Goal: Task Accomplishment & Management: Manage account settings

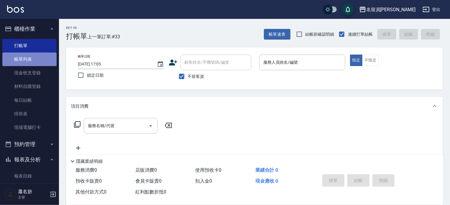
click at [32, 63] on link "帳單列表" at bounding box center [29, 59] width 54 height 14
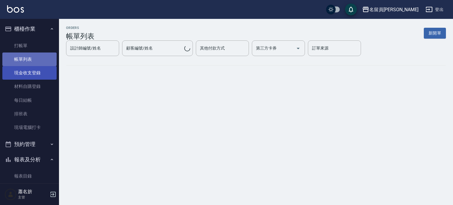
drag, startPoint x: 32, startPoint y: 63, endPoint x: 33, endPoint y: 66, distance: 3.3
click at [33, 66] on ul "打帳單 帳單列表 現金收支登錄 材料自購登錄 每日結帳 排班表 現場電腦打卡" at bounding box center [29, 87] width 54 height 100
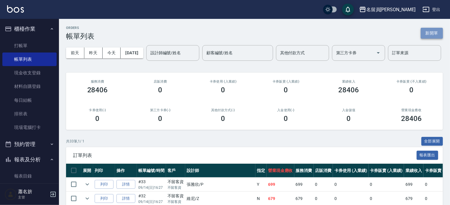
click at [426, 34] on button "新開單" at bounding box center [431, 33] width 22 height 11
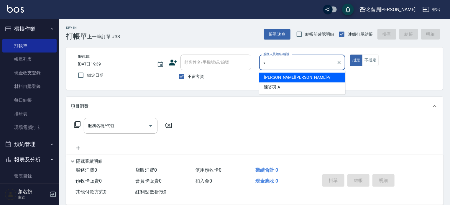
type input "[PERSON_NAME][PERSON_NAME]-V"
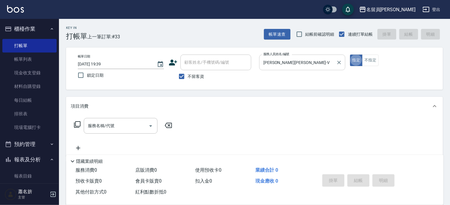
type button "true"
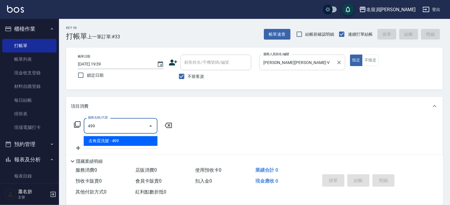
type input "去角質洗髮(499)"
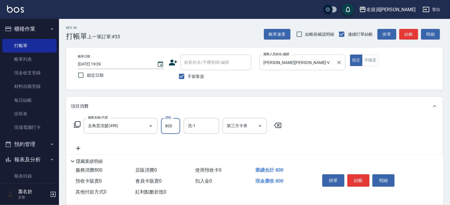
type input "800"
type input "[PERSON_NAME]-15"
drag, startPoint x: 358, startPoint y: 180, endPoint x: 352, endPoint y: 167, distance: 13.8
click at [357, 179] on button "結帳" at bounding box center [358, 180] width 22 height 12
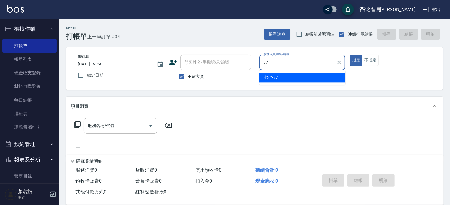
type input "七七-77"
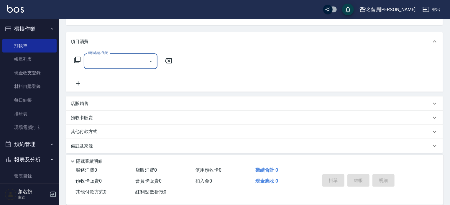
scroll to position [68, 0]
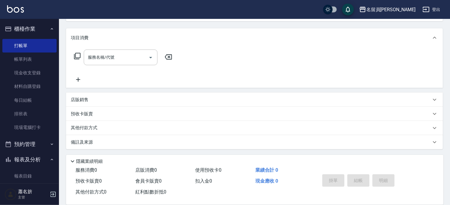
click at [199, 103] on div "店販銷售" at bounding box center [254, 100] width 377 height 14
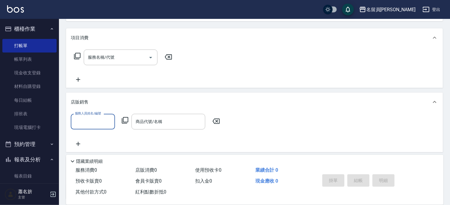
scroll to position [0, 0]
type input "七七-77"
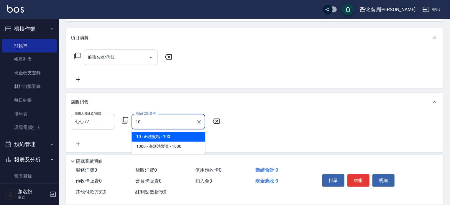
type input "iH洗髮精"
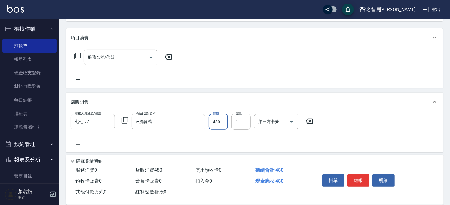
type input "480"
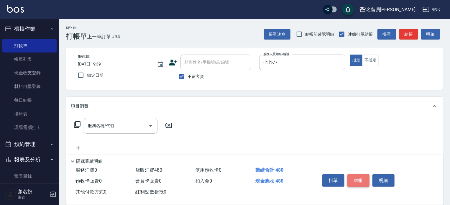
click at [359, 175] on button "結帳" at bounding box center [358, 180] width 22 height 12
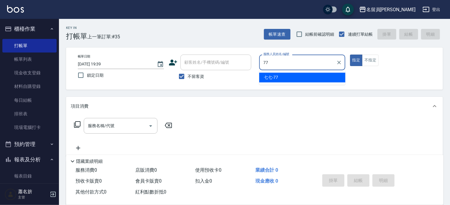
type input "七七-77"
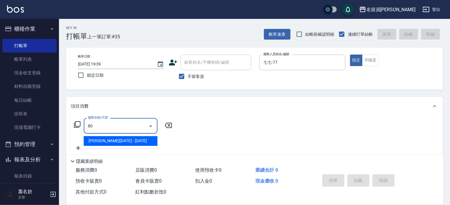
type input "8"
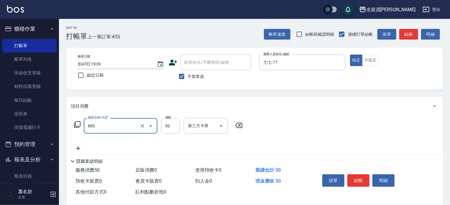
type input "精油(889)"
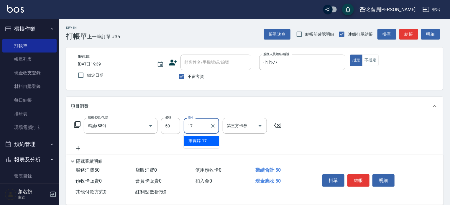
type input "[PERSON_NAME]-17"
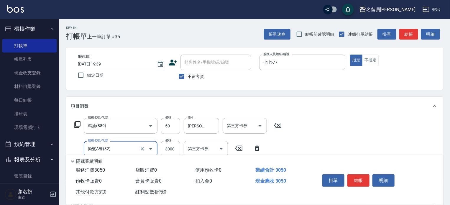
type input "染髮A餐(32)"
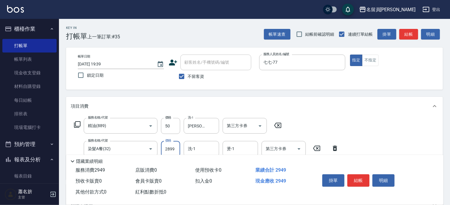
type input "2899"
type input "[PERSON_NAME]-17"
type input "染髮(501)"
type input "1000"
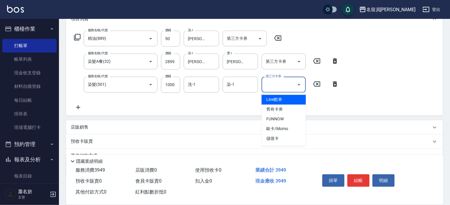
scroll to position [88, 0]
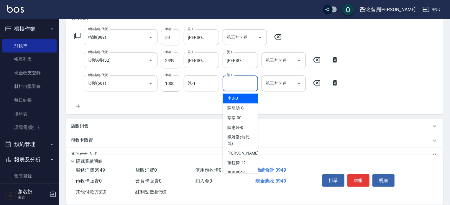
click at [227, 78] on div "染-1 染-1" at bounding box center [239, 83] width 35 height 16
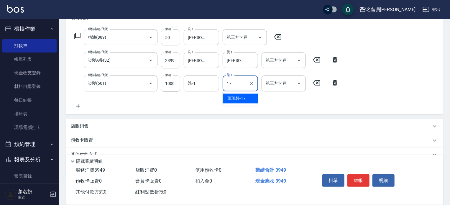
type input "[PERSON_NAME]-17"
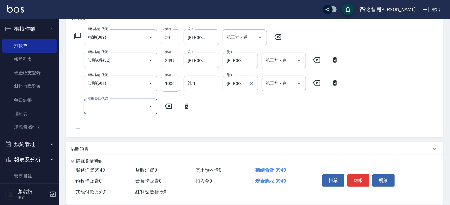
type input "3"
type input "單卸髮片(00031)"
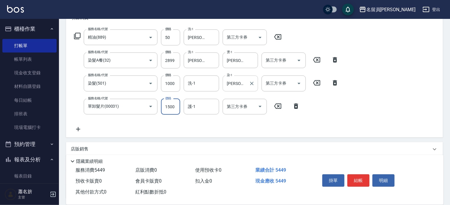
type input "1500"
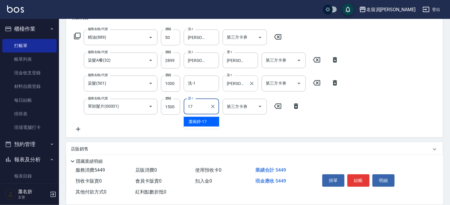
type input "[PERSON_NAME]-17"
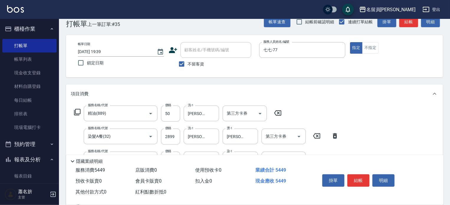
scroll to position [0, 0]
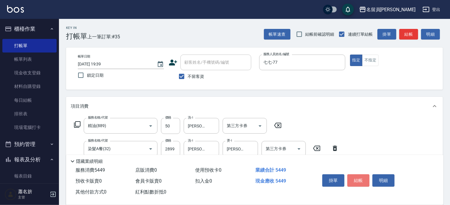
drag, startPoint x: 358, startPoint y: 179, endPoint x: 352, endPoint y: 164, distance: 16.4
click at [359, 177] on button "結帳" at bounding box center [358, 180] width 22 height 12
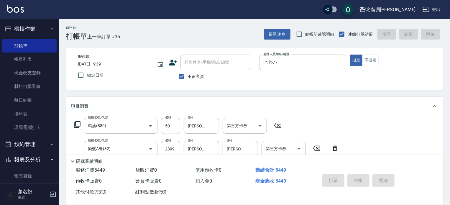
type input "[DATE] 19:41"
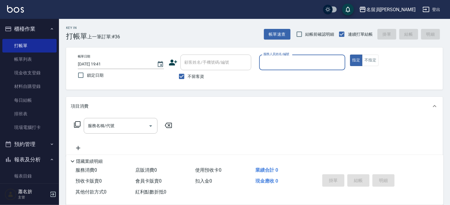
type input "ㄜ"
type input "黑妹-K"
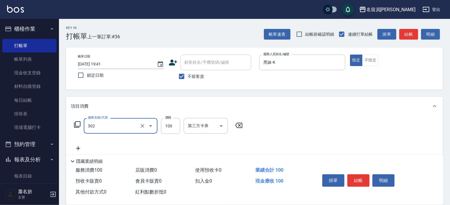
type input "剪髮(302)"
type input "250"
click at [363, 177] on button "結帳" at bounding box center [358, 180] width 22 height 12
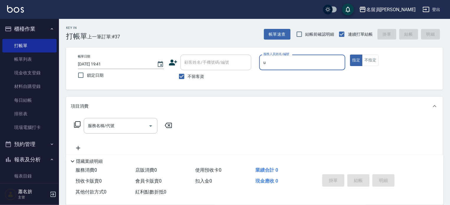
type input "una-u"
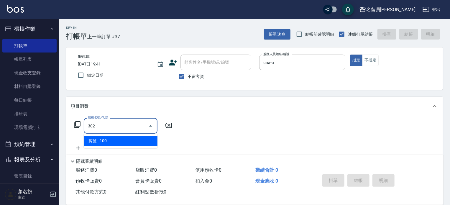
type input "剪髮(302)"
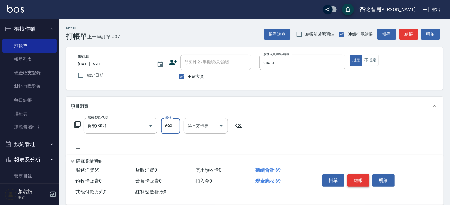
type input "699"
click at [363, 177] on button "結帳" at bounding box center [358, 180] width 22 height 12
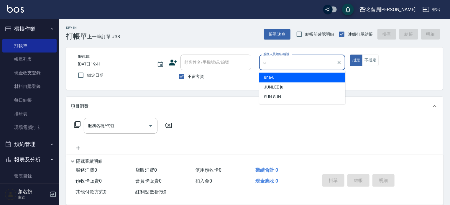
type input "una-u"
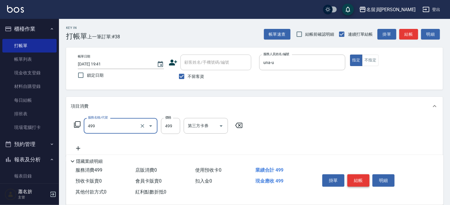
type input "去角質洗髮(499)"
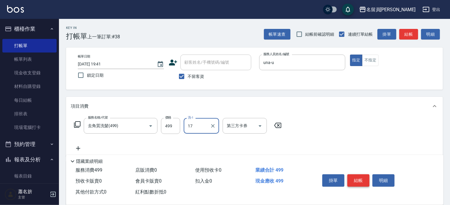
type input "[PERSON_NAME]-17"
click at [363, 177] on button "結帳" at bounding box center [358, 180] width 22 height 12
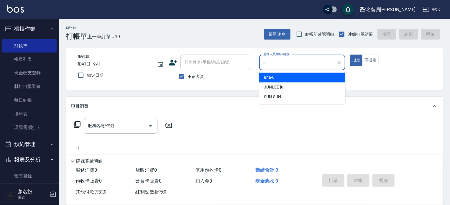
type input "una-u"
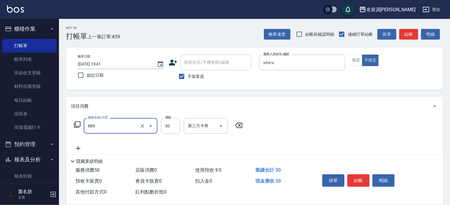
type input "精油(889)"
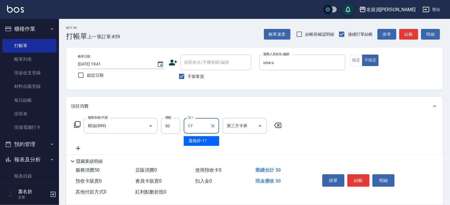
type input "[PERSON_NAME]-17"
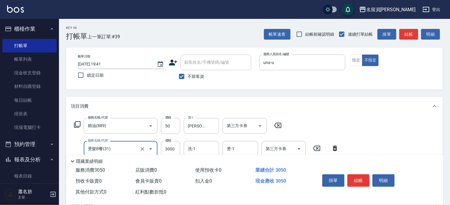
type input "燙髮B餐(31)"
type input "2499"
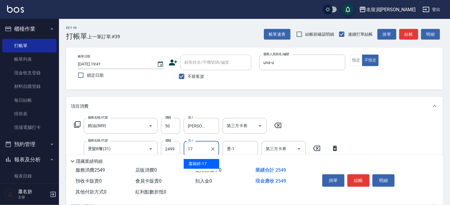
type input "[PERSON_NAME]-17"
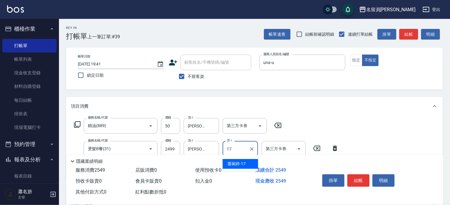
type input "[PERSON_NAME]-17"
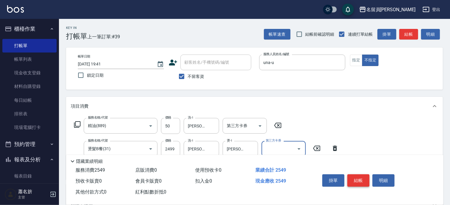
click at [355, 179] on button "結帳" at bounding box center [358, 180] width 22 height 12
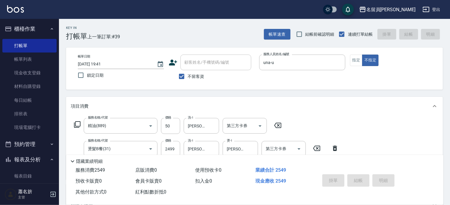
type input "[DATE] 19:42"
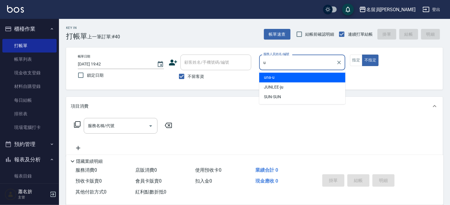
type input "u"
type button "false"
type input "una-u"
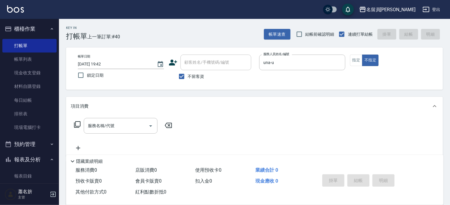
click at [354, 67] on div "帳單日期 [DATE] 19:42 鎖定日期 顧客姓名/手機號碼/編號 顧客姓名/手機號碼/編號 不留客資 服務人員姓名/編號 una-u 服務人員姓名/編號…" at bounding box center [254, 69] width 362 height 28
click at [351, 64] on button "指定" at bounding box center [356, 60] width 13 height 11
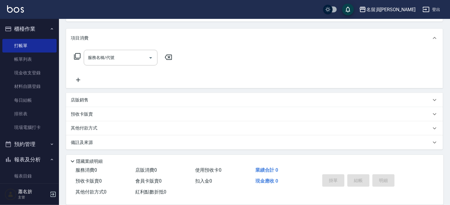
scroll to position [68, 0]
click at [227, 100] on div "店販銷售" at bounding box center [251, 100] width 360 height 6
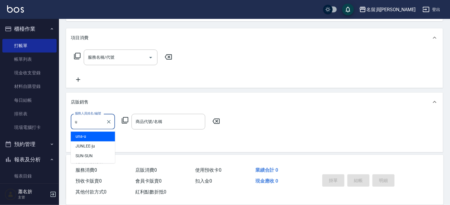
scroll to position [0, 0]
type input "una-u"
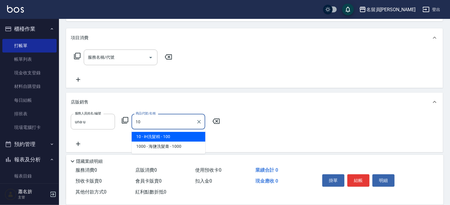
type input "iH洗髮精"
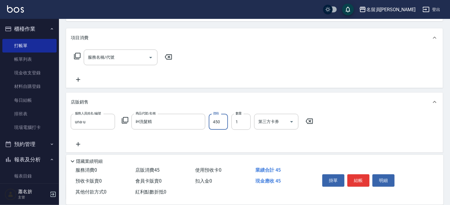
type input "450"
click at [357, 177] on button "結帳" at bounding box center [358, 180] width 22 height 12
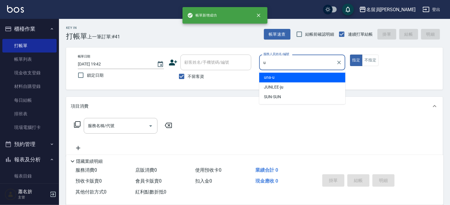
type input "una-u"
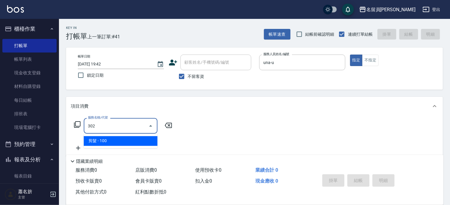
type input "剪髮(302)"
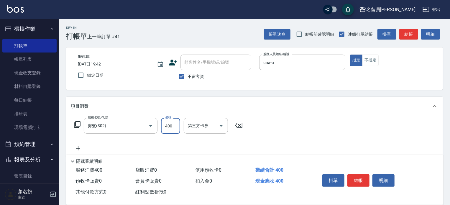
type input "400"
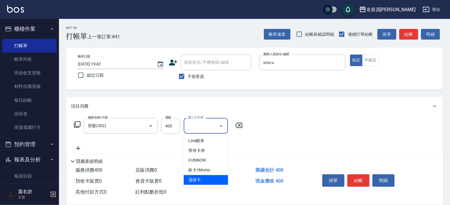
type input "儲值卡"
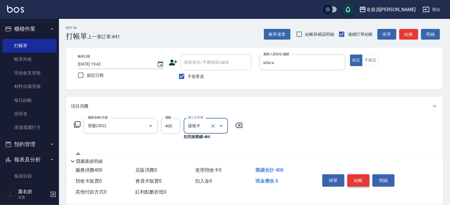
click at [359, 179] on button "結帳" at bounding box center [358, 180] width 22 height 12
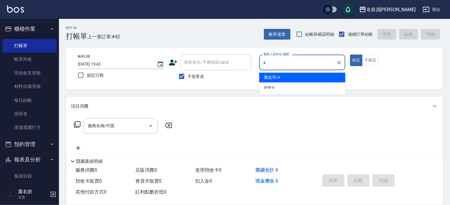
type input "[PERSON_NAME]"
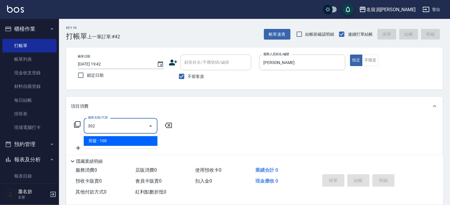
type input "剪髮(302)"
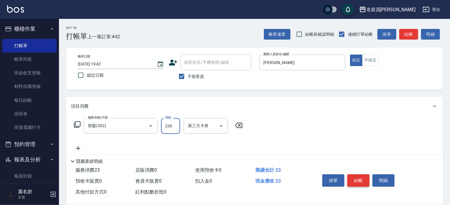
type input "230"
click at [371, 63] on button "不指定" at bounding box center [370, 60] width 16 height 11
click at [360, 177] on button "結帳" at bounding box center [358, 180] width 22 height 12
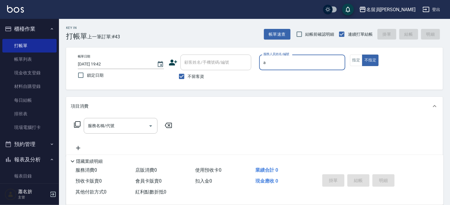
type input "[PERSON_NAME]"
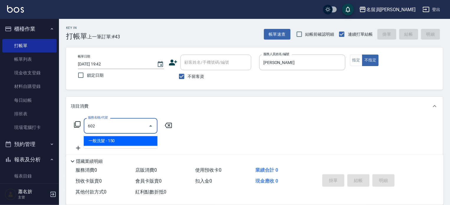
type input "一般洗髮(602)"
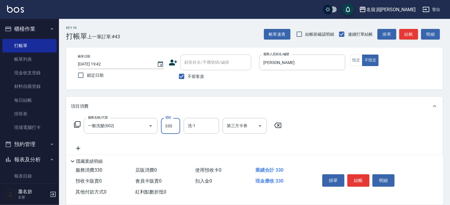
type input "330"
type input "[PERSON_NAME]-45"
click at [360, 177] on button "結帳" at bounding box center [358, 180] width 22 height 12
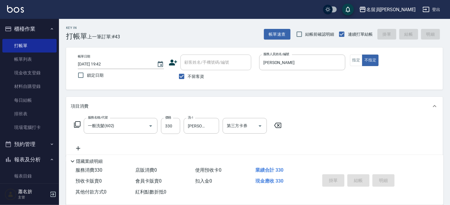
type input "[DATE] 19:43"
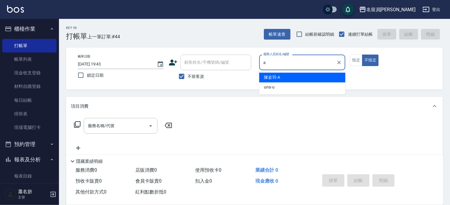
type input "[PERSON_NAME]"
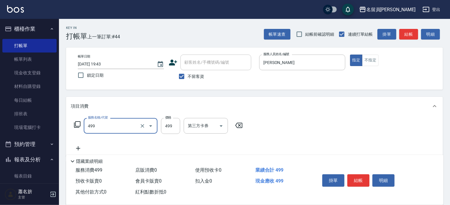
type input "去角質洗髮(499)"
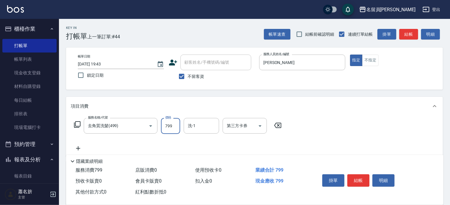
type input "799"
type input "[PERSON_NAME]-17"
click at [357, 176] on button "結帳" at bounding box center [358, 180] width 22 height 12
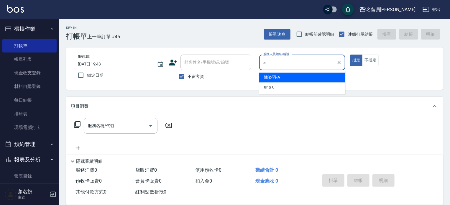
type input "[PERSON_NAME]"
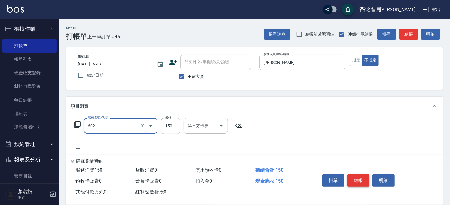
type input "一般洗髮(602)"
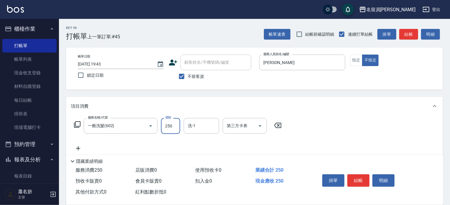
type input "250"
click at [365, 178] on button "結帳" at bounding box center [358, 180] width 22 height 12
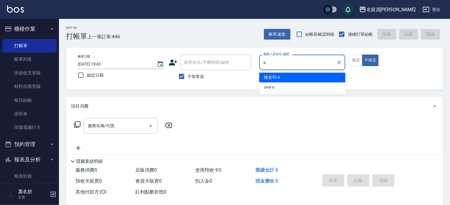
type input "[PERSON_NAME]"
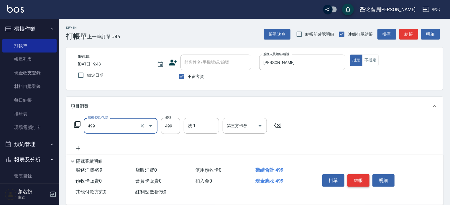
type input "去角質洗髮(499)"
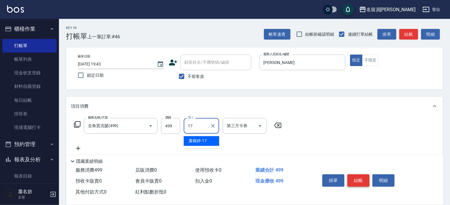
type input "[PERSON_NAME]-17"
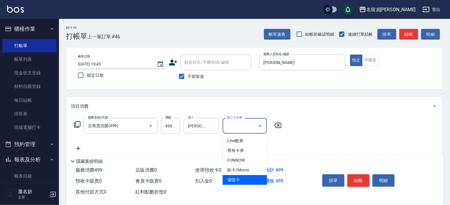
type input "儲值卡"
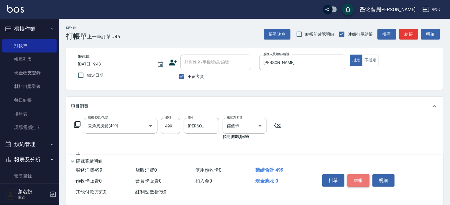
click at [365, 178] on button "結帳" at bounding box center [358, 180] width 22 height 12
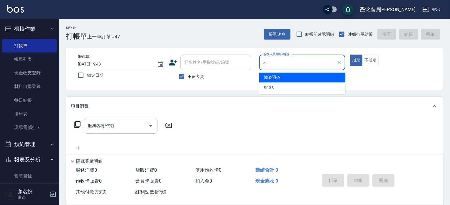
type input "[PERSON_NAME]"
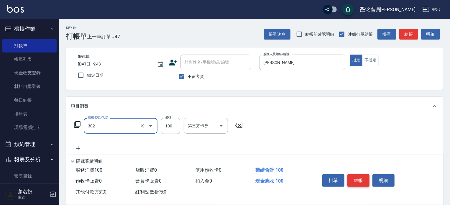
type input "剪髮(302)"
type input "550"
click at [367, 177] on button "結帳" at bounding box center [358, 180] width 22 height 12
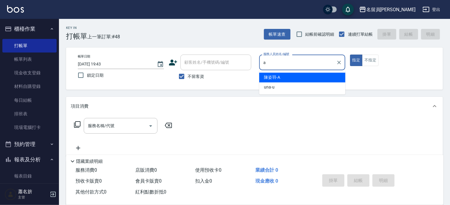
type input "[PERSON_NAME]"
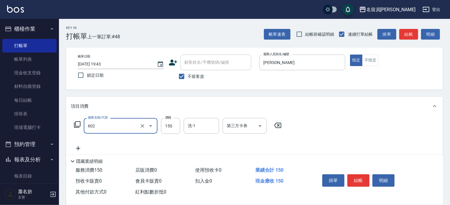
type input "一般洗髮(602)"
type input "200"
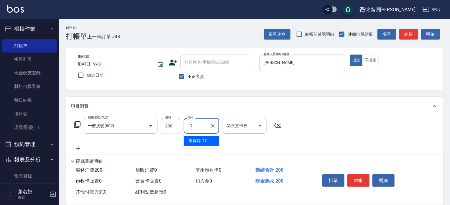
type input "[PERSON_NAME]-17"
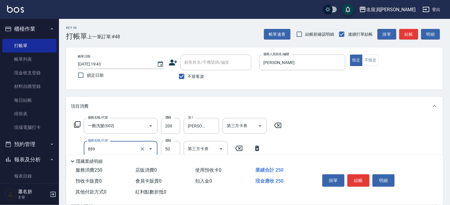
type input "精油(889)"
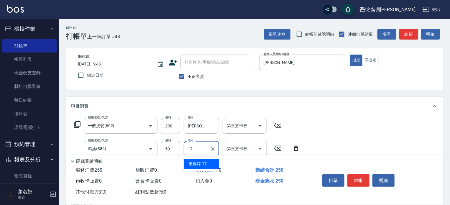
type input "[PERSON_NAME]-17"
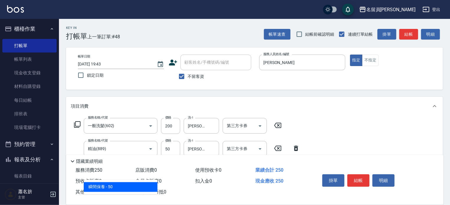
type input "瞬間保養(415)"
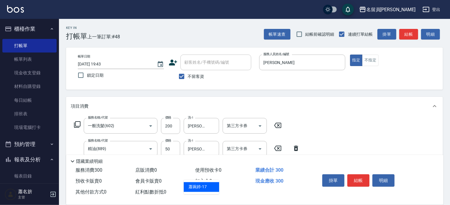
type input "[PERSON_NAME]-17"
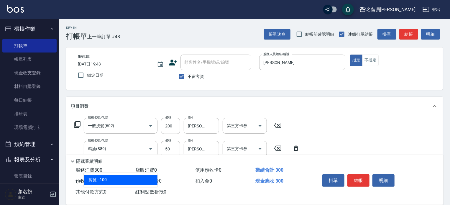
type input "剪髮(302)"
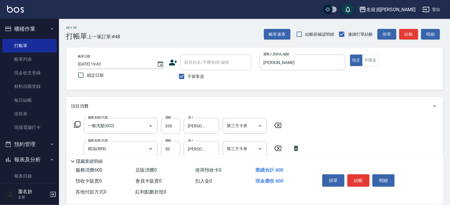
type input "300"
click at [369, 177] on button "結帳" at bounding box center [358, 180] width 22 height 12
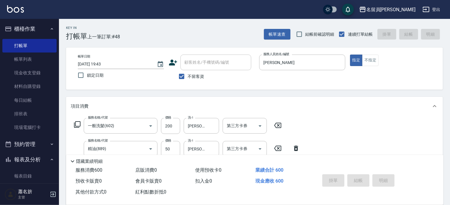
type input "[DATE] 19:44"
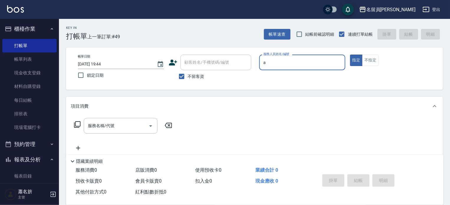
type input "[PERSON_NAME]"
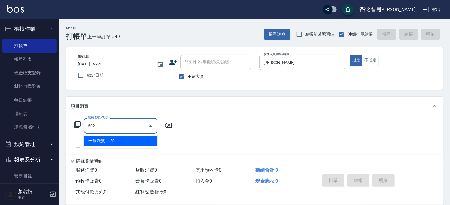
type input "一般洗髮(602)"
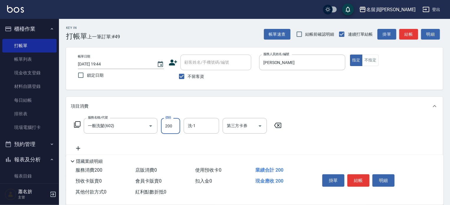
type input "200"
type input "[PERSON_NAME]-17"
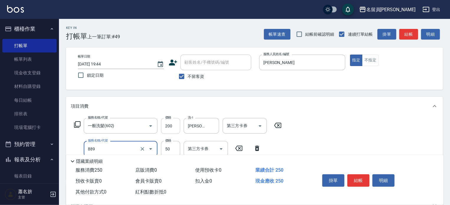
type input "精油(889)"
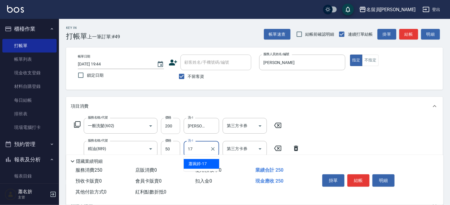
type input "[PERSON_NAME]-17"
type input "瞬間保養(415)"
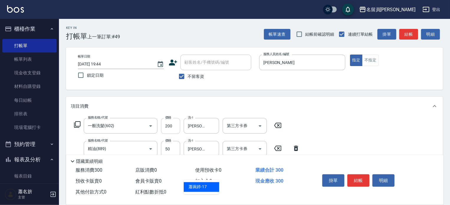
type input "[PERSON_NAME]-17"
click at [351, 182] on button "結帳" at bounding box center [358, 180] width 22 height 12
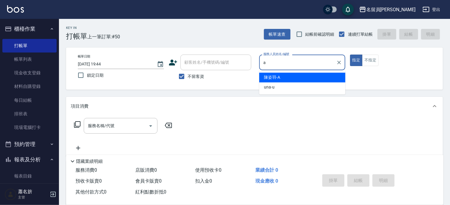
type input "[PERSON_NAME]"
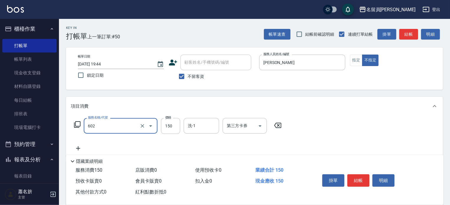
type input "一般洗髮(602)"
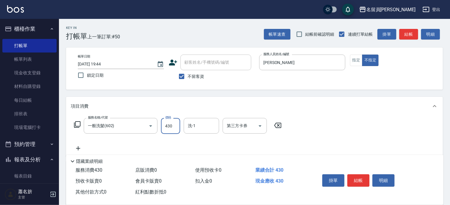
type input "430"
click at [349, 180] on button "結帳" at bounding box center [358, 180] width 22 height 12
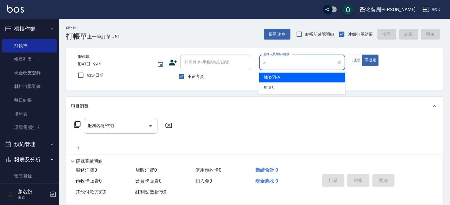
type input "[PERSON_NAME]"
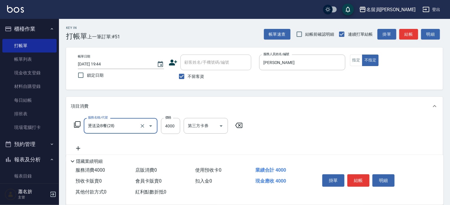
type input "燙送染B餐(28)"
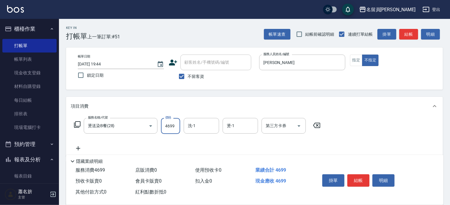
type input "4699"
type input "[PERSON_NAME]-17"
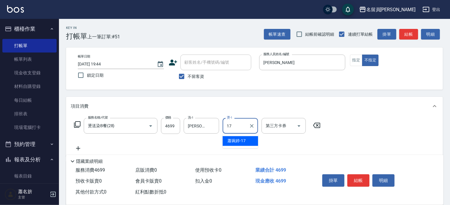
type input "[PERSON_NAME]-17"
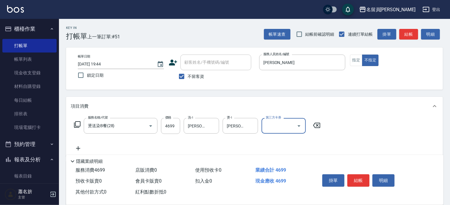
click at [349, 180] on button "結帳" at bounding box center [358, 180] width 22 height 12
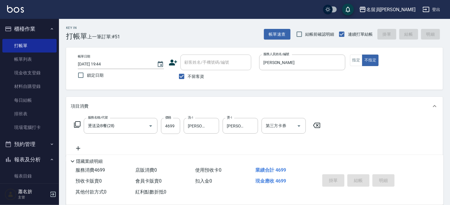
type input "[DATE] 19:45"
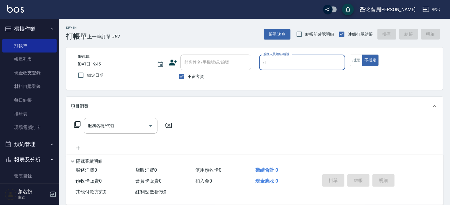
type input "小D-D"
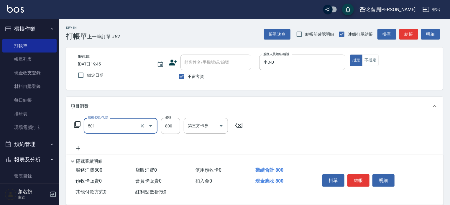
type input "染髮(501)"
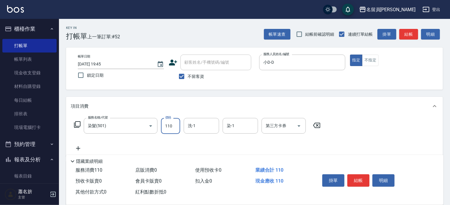
click at [174, 133] on input "110" at bounding box center [170, 126] width 19 height 16
type input "1100"
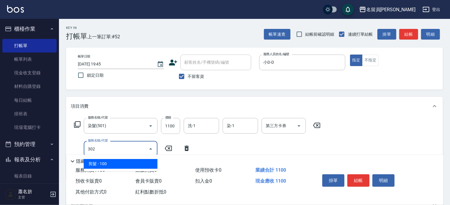
type input "剪髮(302)"
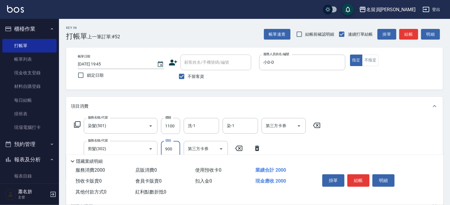
type input "900"
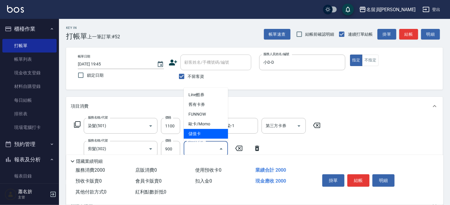
type input "儲值卡"
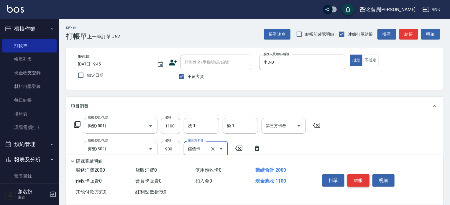
click at [353, 175] on button "結帳" at bounding box center [358, 180] width 22 height 12
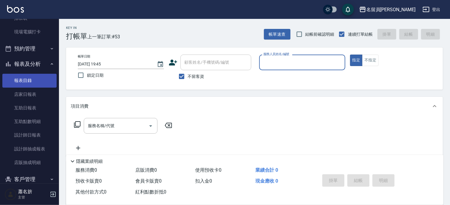
scroll to position [147, 0]
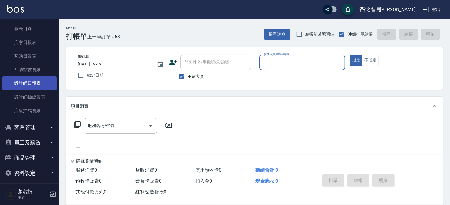
click at [25, 80] on link "設計師日報表" at bounding box center [29, 83] width 54 height 14
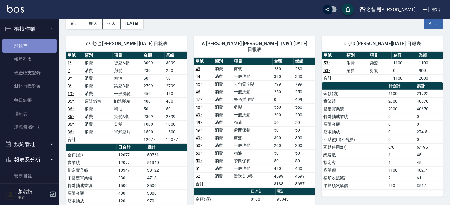
click at [31, 45] on link "打帳單" at bounding box center [29, 46] width 54 height 14
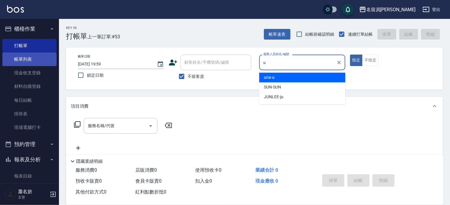
type input "u"
type button "true"
type input "una-u"
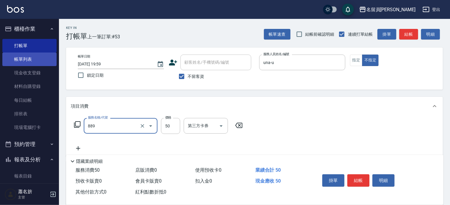
type input "精油(889)"
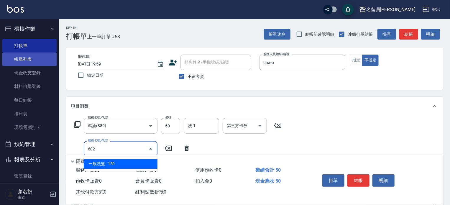
type input "一般洗髮(602)"
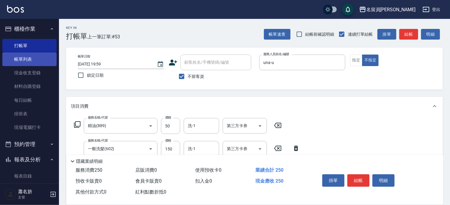
type input "瞬間保養(415)"
type input "100"
type input "剪髮(302)"
type input "130"
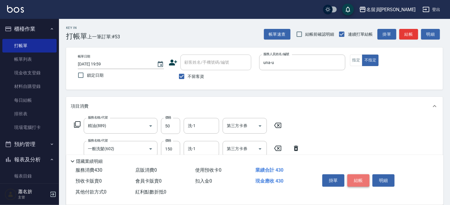
click at [351, 181] on button "結帳" at bounding box center [358, 180] width 22 height 12
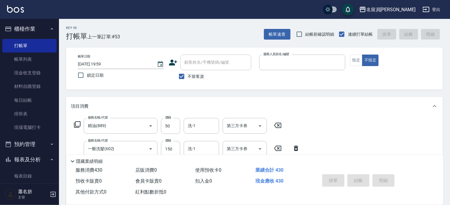
type input "d"
type button "false"
type input "[DATE] 20:00"
type input "小D-D"
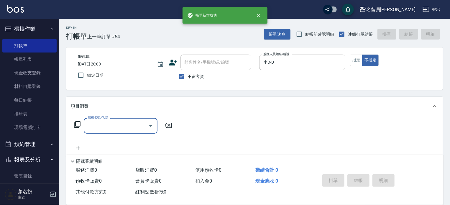
type input "B"
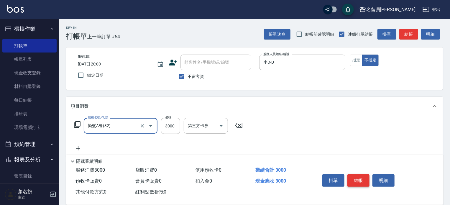
type input "染髮A餐(32)"
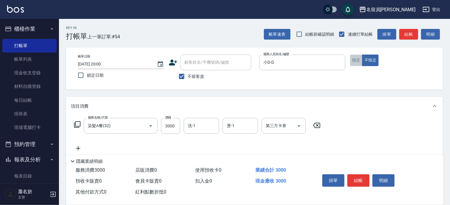
click at [356, 65] on button "指定" at bounding box center [356, 60] width 13 height 11
click at [366, 179] on button "結帳" at bounding box center [358, 180] width 22 height 12
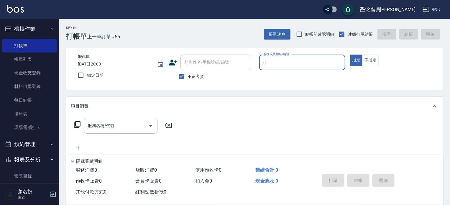
type input "小D-D"
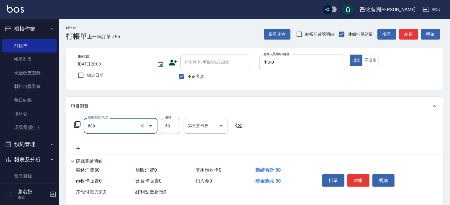
type input "精油(889)"
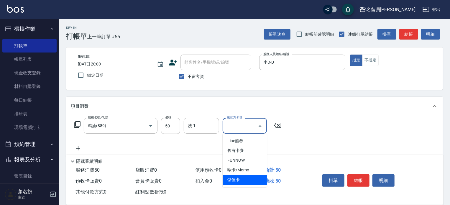
type input "儲值卡"
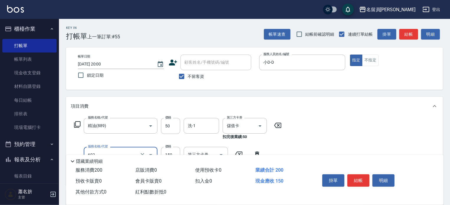
type input "一般洗髮(602)"
type input "200"
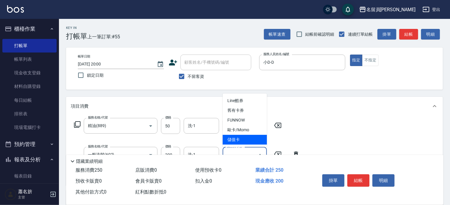
type input "儲值卡"
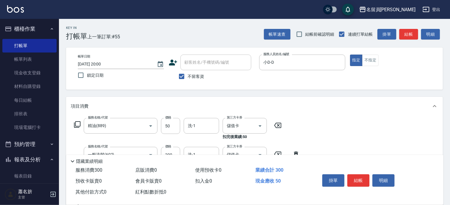
type input "瞬間保養(415)"
type input "儲值卡"
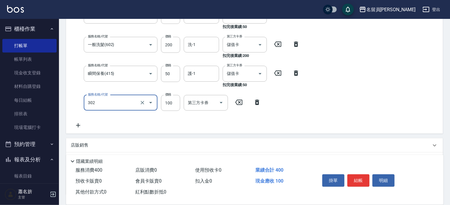
type input "剪髮(302)"
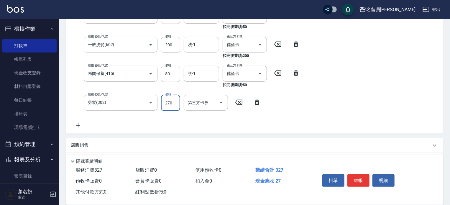
type input "270"
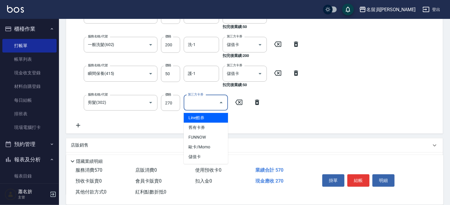
type input "儲值卡"
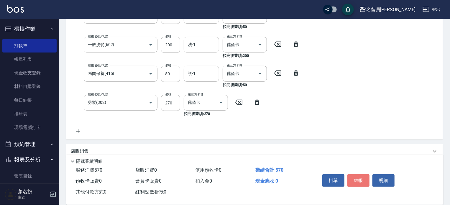
click at [366, 179] on button "結帳" at bounding box center [358, 180] width 22 height 12
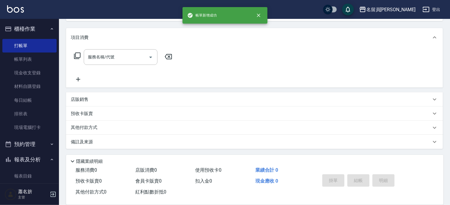
scroll to position [0, 0]
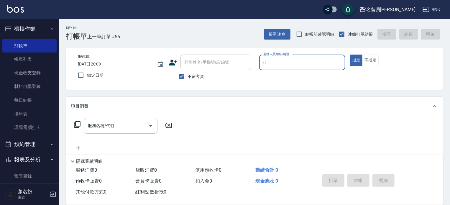
type input "小D-D"
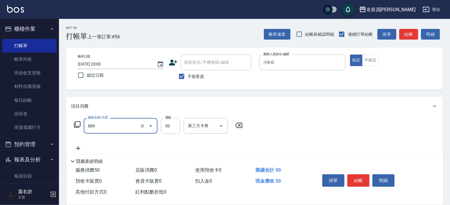
type input "精油(889)"
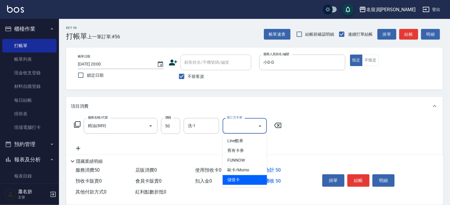
type input "儲值卡"
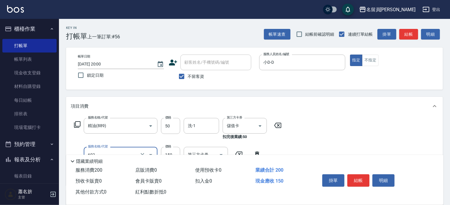
type input "一般洗髮(602)"
type input "200"
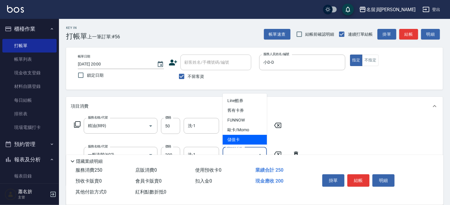
type input "儲值卡"
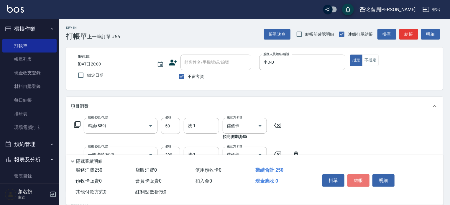
click at [366, 174] on button "結帳" at bounding box center [358, 180] width 22 height 12
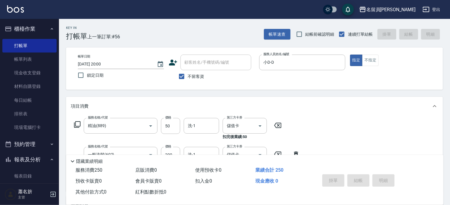
type input "[DATE] 20:01"
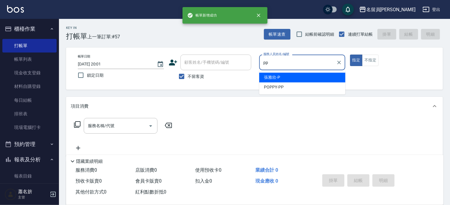
type input "POPPY-PP"
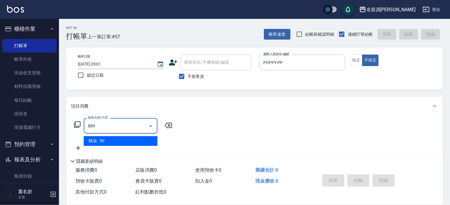
type input "精油(889)"
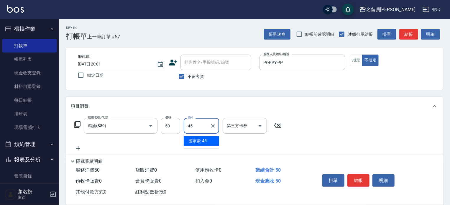
type input "[PERSON_NAME]-45"
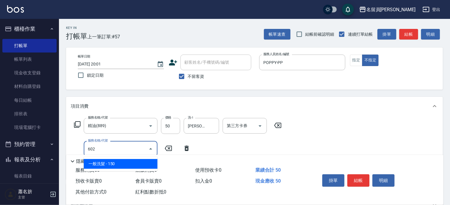
type input "一般洗髮(602)"
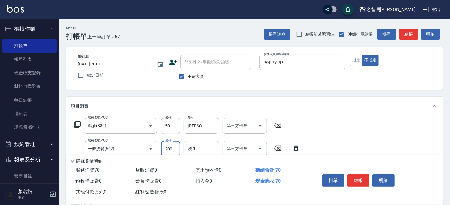
type input "200"
type input "[PERSON_NAME]-45"
click at [366, 174] on button "結帳" at bounding box center [358, 180] width 22 height 12
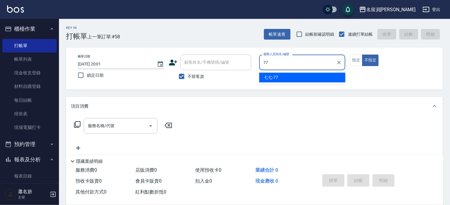
type input "七七-77"
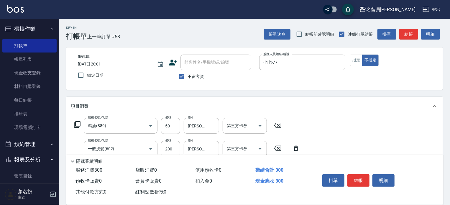
click at [366, 174] on button "結帳" at bounding box center [358, 180] width 22 height 12
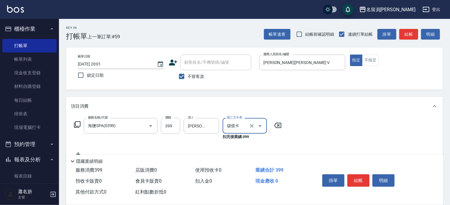
click at [366, 174] on button "結帳" at bounding box center [358, 180] width 22 height 12
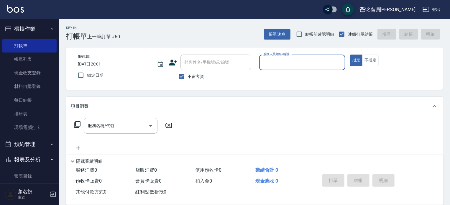
click at [350, 55] on button "指定" at bounding box center [356, 60] width 13 height 11
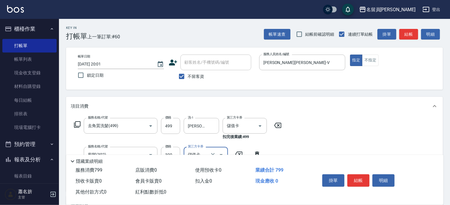
click at [364, 175] on button "結帳" at bounding box center [358, 180] width 22 height 12
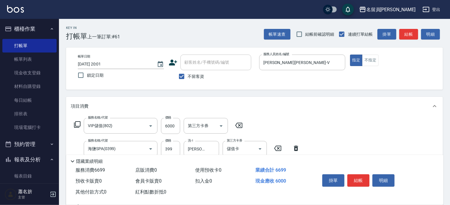
click at [363, 174] on button "結帳" at bounding box center [358, 180] width 22 height 12
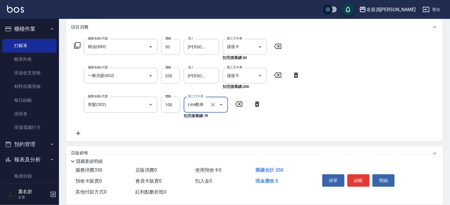
scroll to position [88, 0]
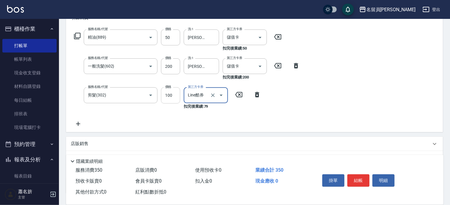
click at [174, 91] on input "100" at bounding box center [170, 95] width 19 height 16
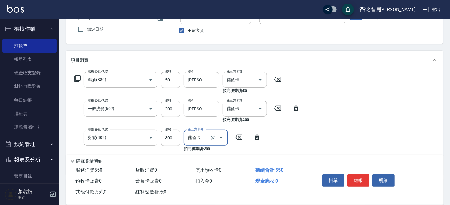
scroll to position [0, 0]
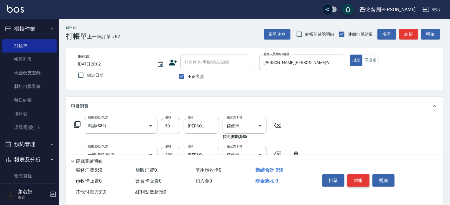
click at [357, 182] on button "結帳" at bounding box center [358, 180] width 22 height 12
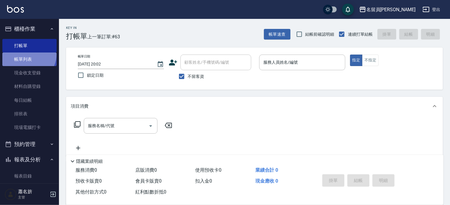
click at [25, 54] on link "帳單列表" at bounding box center [29, 59] width 54 height 14
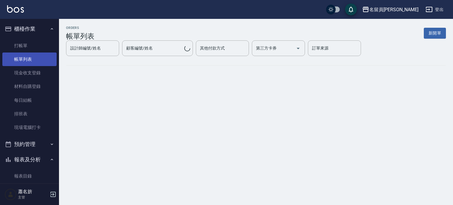
click at [27, 63] on link "帳單列表" at bounding box center [29, 59] width 54 height 14
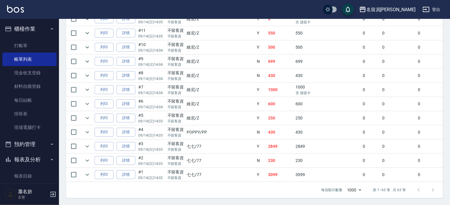
scroll to position [902, 0]
click at [43, 49] on link "打帳單" at bounding box center [29, 46] width 54 height 14
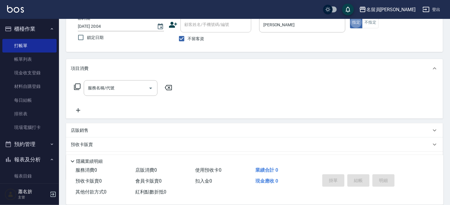
scroll to position [68, 0]
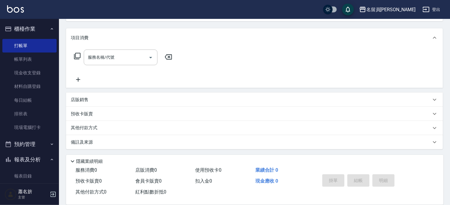
click at [179, 104] on div "店販銷售" at bounding box center [254, 100] width 377 height 14
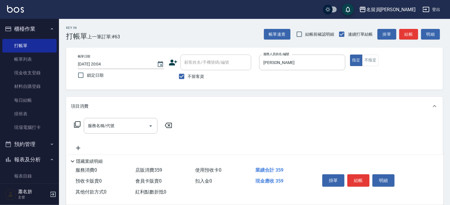
scroll to position [0, 0]
click at [356, 176] on button "結帳" at bounding box center [358, 180] width 22 height 12
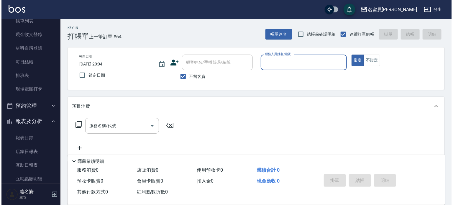
scroll to position [147, 0]
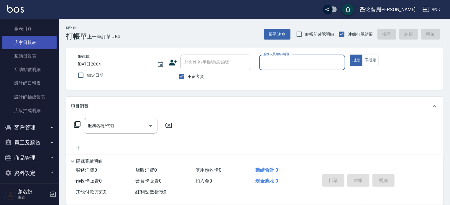
click at [34, 43] on link "店家日報表" at bounding box center [29, 43] width 54 height 14
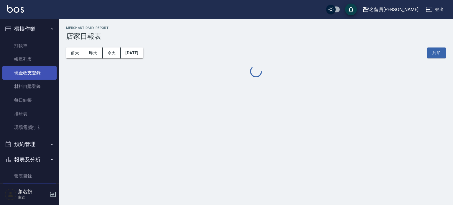
click at [32, 76] on link "現金收支登錄" at bounding box center [29, 73] width 54 height 14
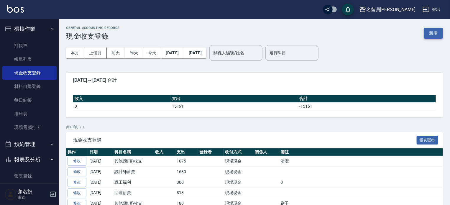
click at [430, 32] on button "新增" at bounding box center [433, 33] width 19 height 11
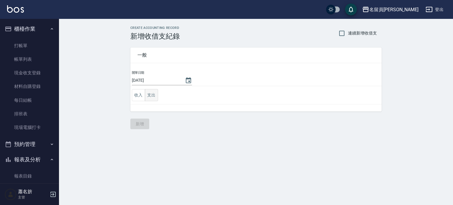
click at [152, 95] on button "支出" at bounding box center [151, 95] width 13 height 12
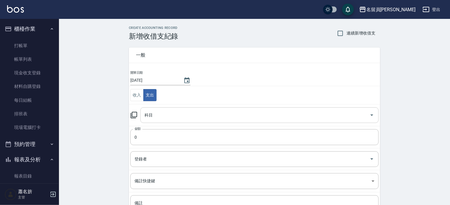
click at [171, 113] on input "科目" at bounding box center [255, 115] width 224 height 10
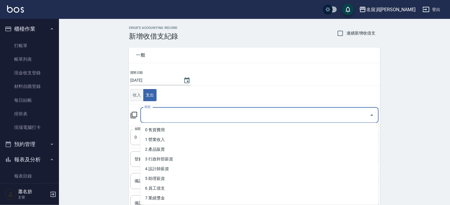
click at [139, 98] on button "收入" at bounding box center [136, 95] width 13 height 12
click at [155, 112] on input "科目" at bounding box center [255, 115] width 224 height 10
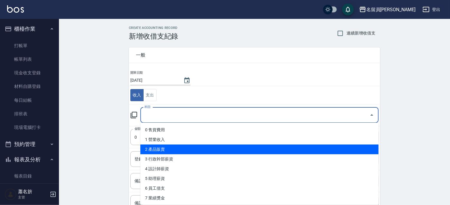
click at [191, 147] on li "2 產品販賣" at bounding box center [259, 149] width 238 height 10
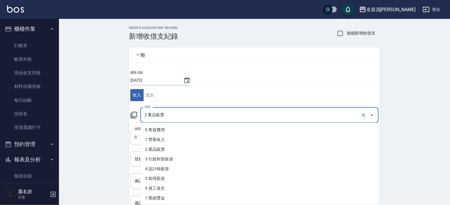
click at [195, 117] on input "2 產品販賣" at bounding box center [251, 115] width 216 height 10
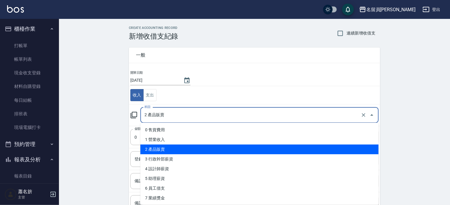
click at [182, 145] on li "2 產品販賣" at bounding box center [259, 149] width 238 height 10
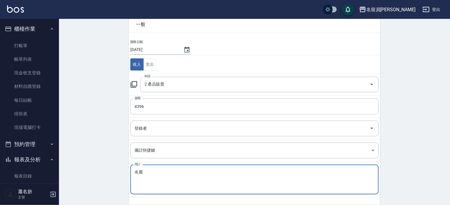
scroll to position [55, 0]
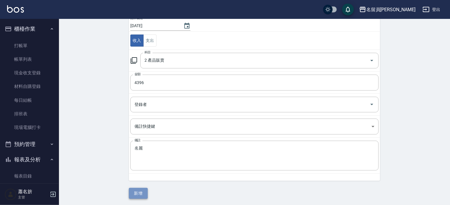
click at [143, 191] on button "新增" at bounding box center [138, 193] width 19 height 11
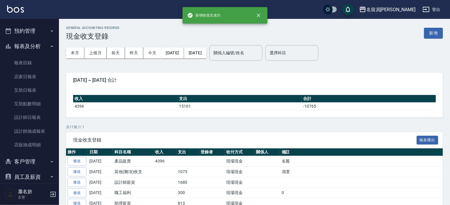
scroll to position [118, 0]
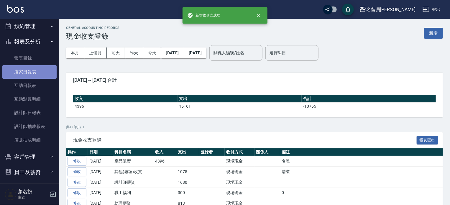
click at [39, 70] on link "店家日報表" at bounding box center [29, 72] width 54 height 14
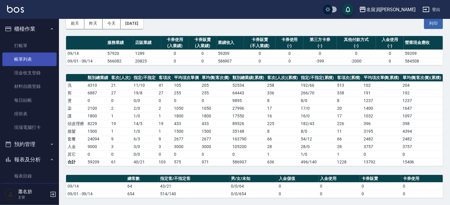
click at [19, 56] on link "帳單列表" at bounding box center [29, 59] width 54 height 14
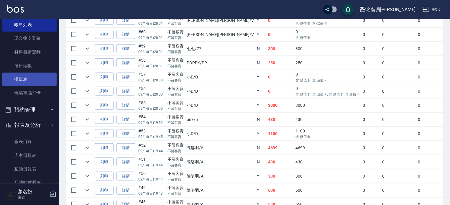
scroll to position [118, 0]
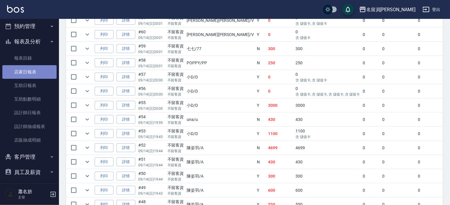
click at [37, 69] on link "店家日報表" at bounding box center [29, 72] width 54 height 14
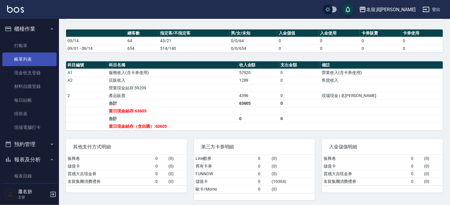
click at [31, 65] on link "帳單列表" at bounding box center [29, 59] width 54 height 14
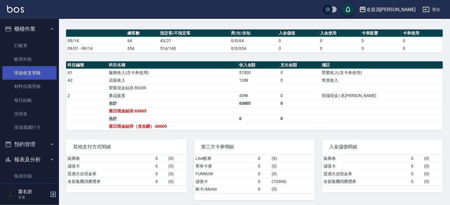
click at [29, 70] on link "現金收支登錄" at bounding box center [29, 73] width 54 height 14
click at [28, 70] on link "現金收支登錄" at bounding box center [29, 73] width 54 height 14
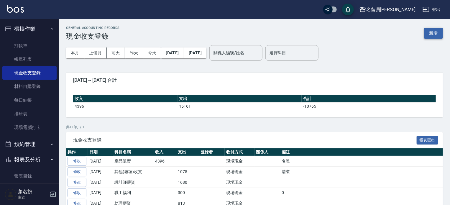
click at [430, 28] on button "新增" at bounding box center [433, 33] width 19 height 11
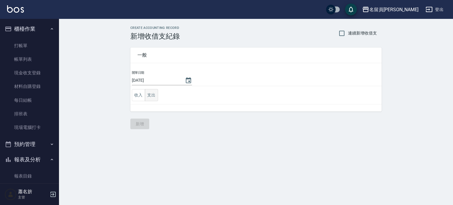
click at [150, 96] on button "支出" at bounding box center [151, 95] width 13 height 12
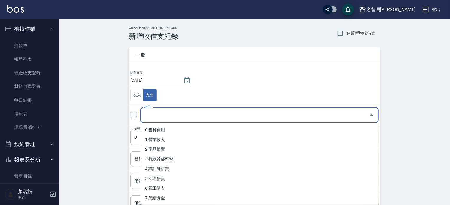
click at [166, 112] on input "科目" at bounding box center [255, 115] width 224 height 10
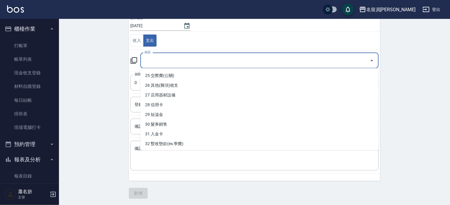
scroll to position [233, 0]
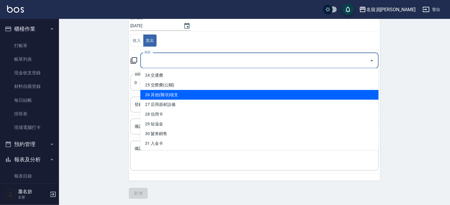
click at [226, 97] on li "26 其他(雜項)收支" at bounding box center [259, 95] width 238 height 10
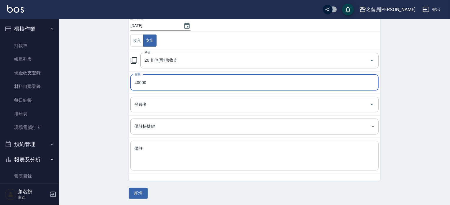
click at [194, 146] on textarea "備註" at bounding box center [254, 156] width 240 height 20
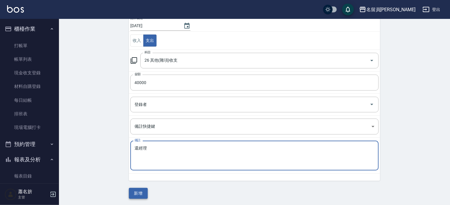
click at [144, 192] on button "新增" at bounding box center [138, 193] width 19 height 11
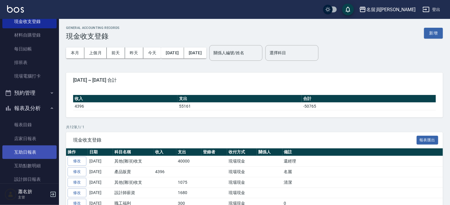
scroll to position [88, 0]
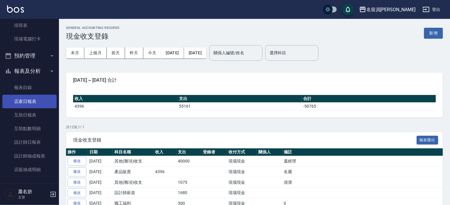
click at [34, 99] on link "店家日報表" at bounding box center [29, 102] width 54 height 14
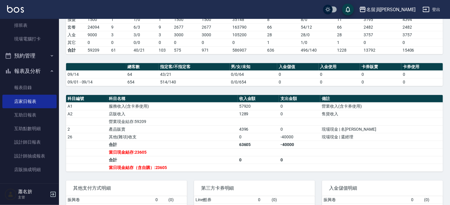
scroll to position [182, 0]
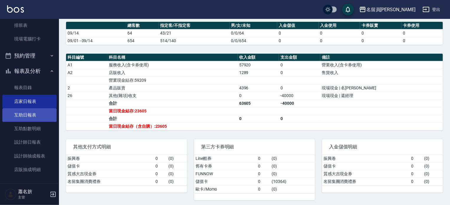
click at [16, 118] on link "互助日報表" at bounding box center [29, 115] width 54 height 14
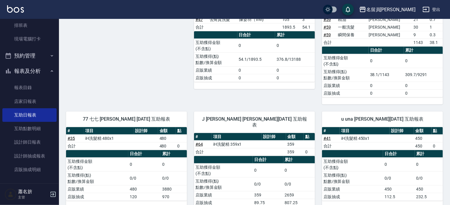
scroll to position [278, 0]
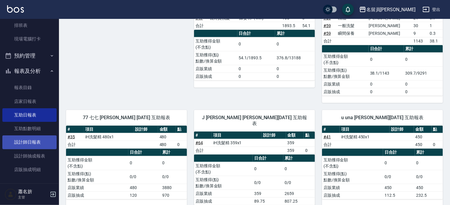
click at [42, 141] on link "設計師日報表" at bounding box center [29, 142] width 54 height 14
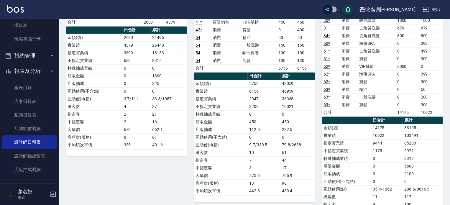
scroll to position [619, 0]
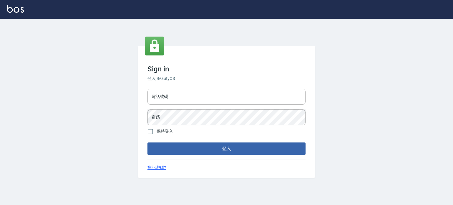
click at [165, 93] on input "電話號碼" at bounding box center [226, 97] width 158 height 16
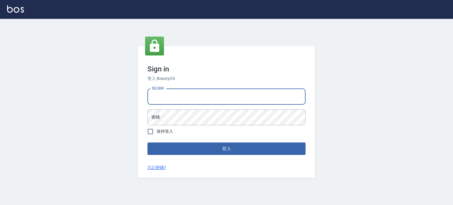
type input "0977239969"
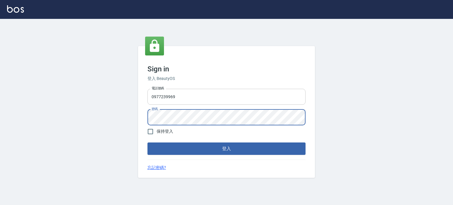
click at [147, 142] on button "登入" at bounding box center [226, 148] width 158 height 12
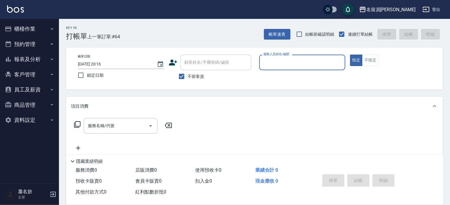
click at [42, 29] on button "櫃檯作業" at bounding box center [29, 28] width 54 height 15
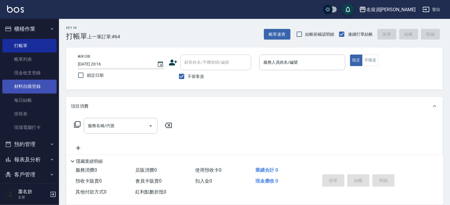
click at [36, 81] on link "材料自購登錄" at bounding box center [29, 87] width 54 height 14
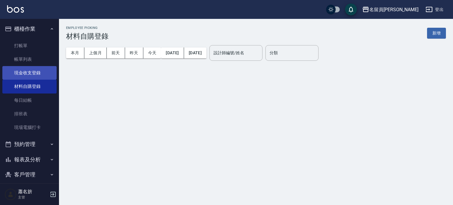
click at [36, 75] on link "現金收支登錄" at bounding box center [29, 73] width 54 height 14
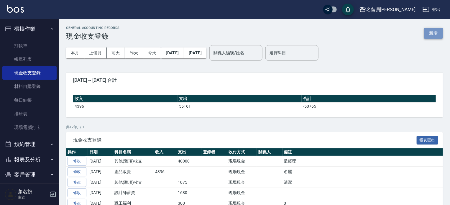
click at [434, 38] on button "新增" at bounding box center [433, 33] width 19 height 11
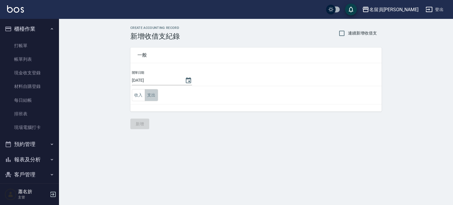
click at [146, 98] on button "支出" at bounding box center [151, 95] width 13 height 12
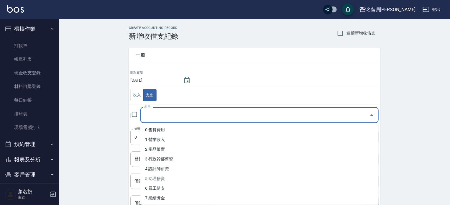
click at [176, 118] on input "科目" at bounding box center [255, 115] width 224 height 10
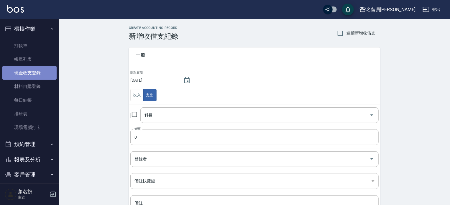
click at [39, 72] on link "現金收支登錄" at bounding box center [29, 73] width 54 height 14
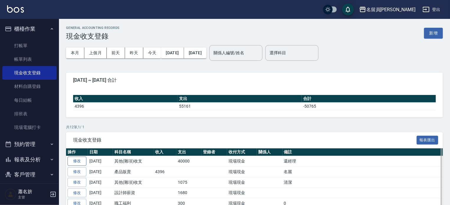
click at [82, 160] on link "修改" at bounding box center [76, 160] width 19 height 9
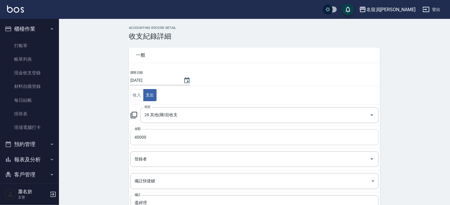
click at [139, 137] on input "40000" at bounding box center [254, 137] width 248 height 16
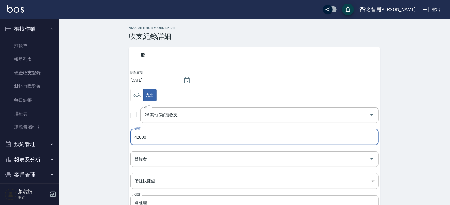
type input "42000"
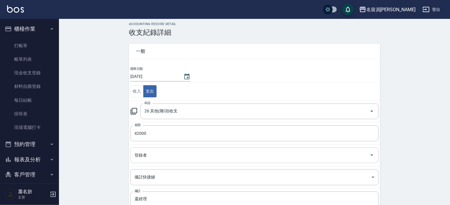
scroll to position [47, 0]
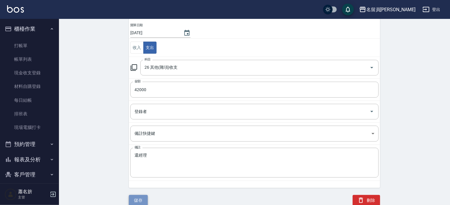
click at [138, 198] on button "儲存" at bounding box center [138, 200] width 19 height 11
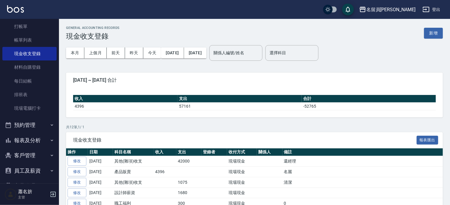
scroll to position [29, 0]
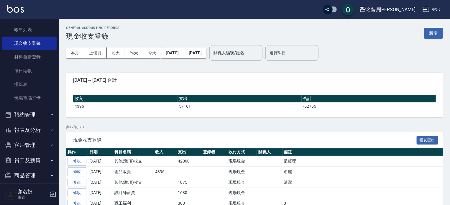
click at [42, 129] on button "報表及分析" at bounding box center [29, 129] width 54 height 15
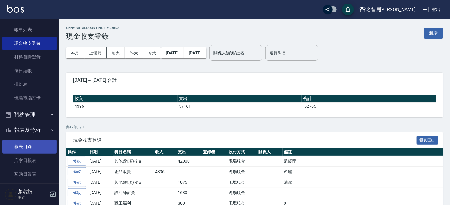
click at [37, 148] on link "報表目錄" at bounding box center [29, 147] width 54 height 14
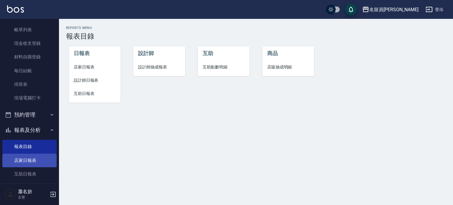
click at [34, 160] on link "店家日報表" at bounding box center [29, 160] width 54 height 14
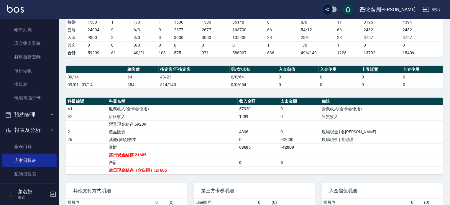
scroll to position [182, 0]
